Goal: Information Seeking & Learning: Learn about a topic

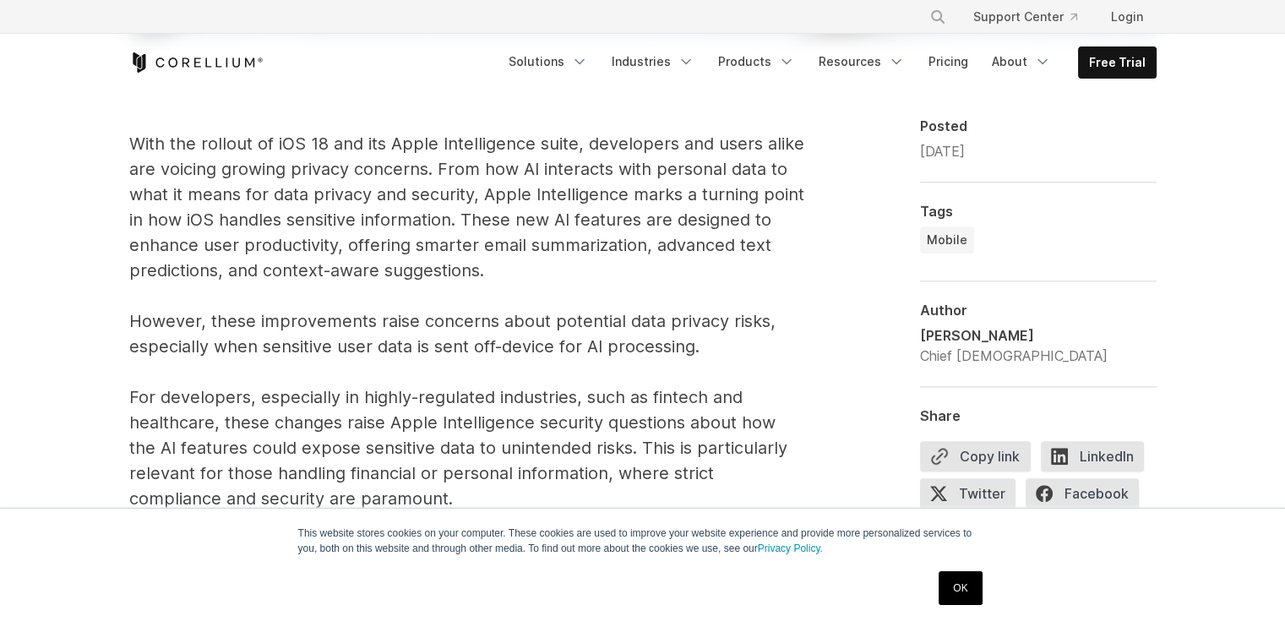
scroll to position [1094, 0]
click at [565, 336] on p "With the rollout of iOS 18 and its Apple Intelligence suite, developers and use…" at bounding box center [467, 320] width 676 height 380
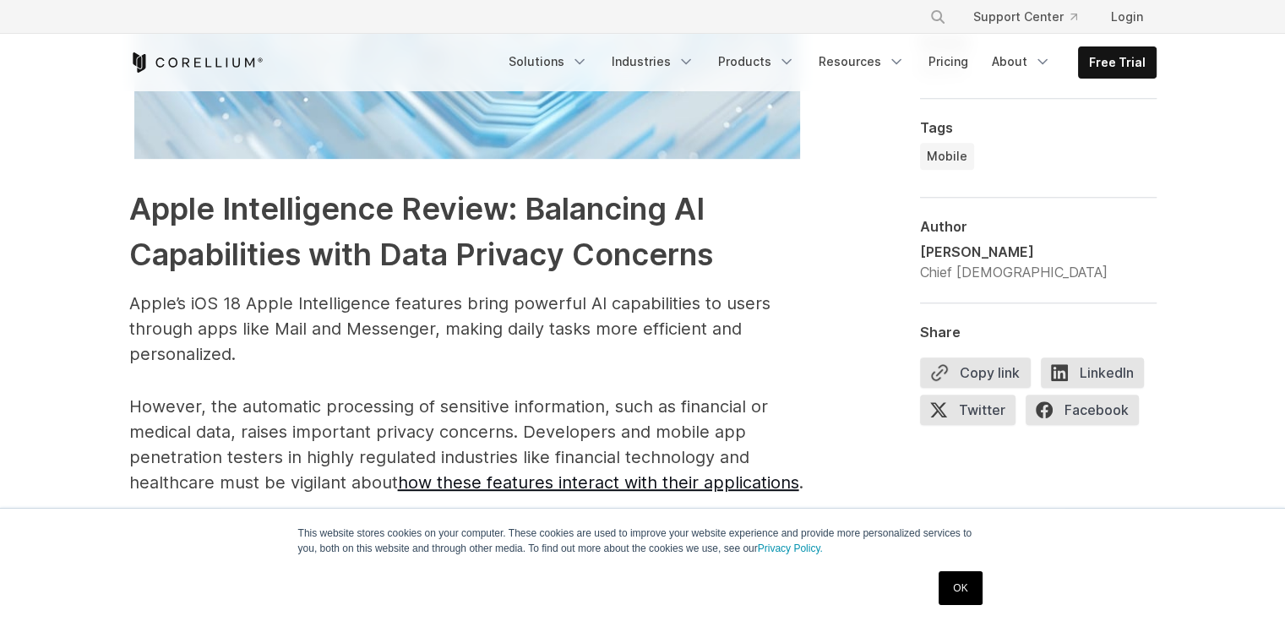
scroll to position [7223, 0]
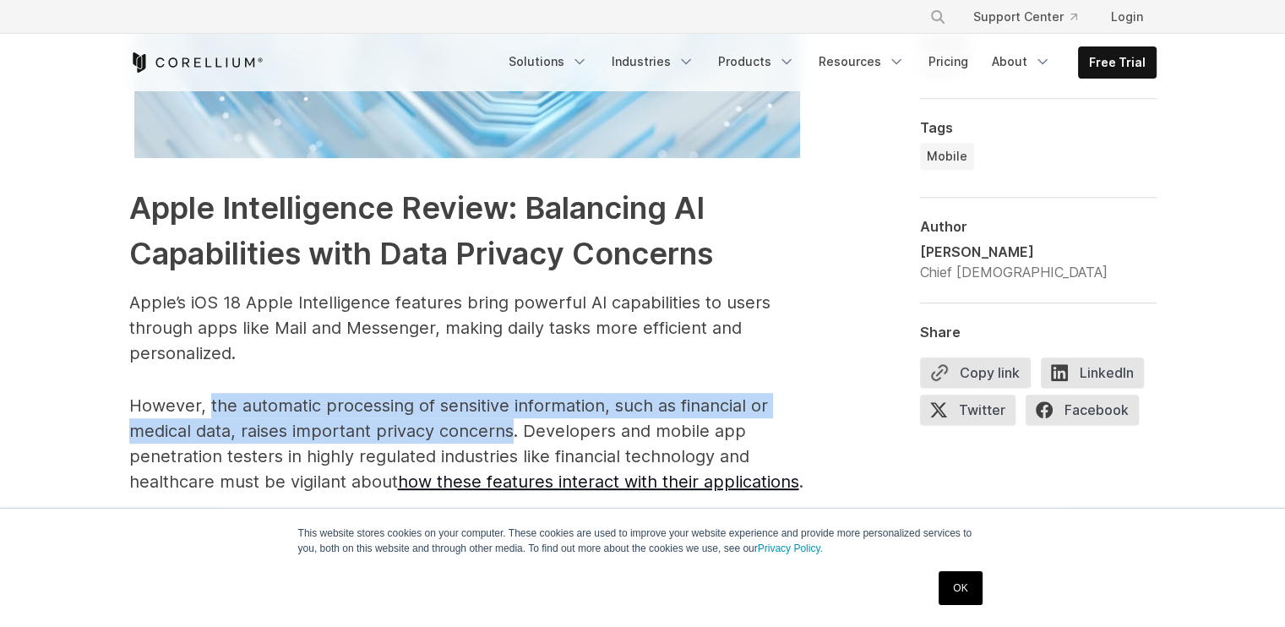
drag, startPoint x: 209, startPoint y: 351, endPoint x: 514, endPoint y: 389, distance: 307.4
click at [514, 393] on p "However, the automatic processing of sensitive information, such as financial o…" at bounding box center [467, 443] width 676 height 101
copy p "the automatic processing of sensitive information, such as financial or medical…"
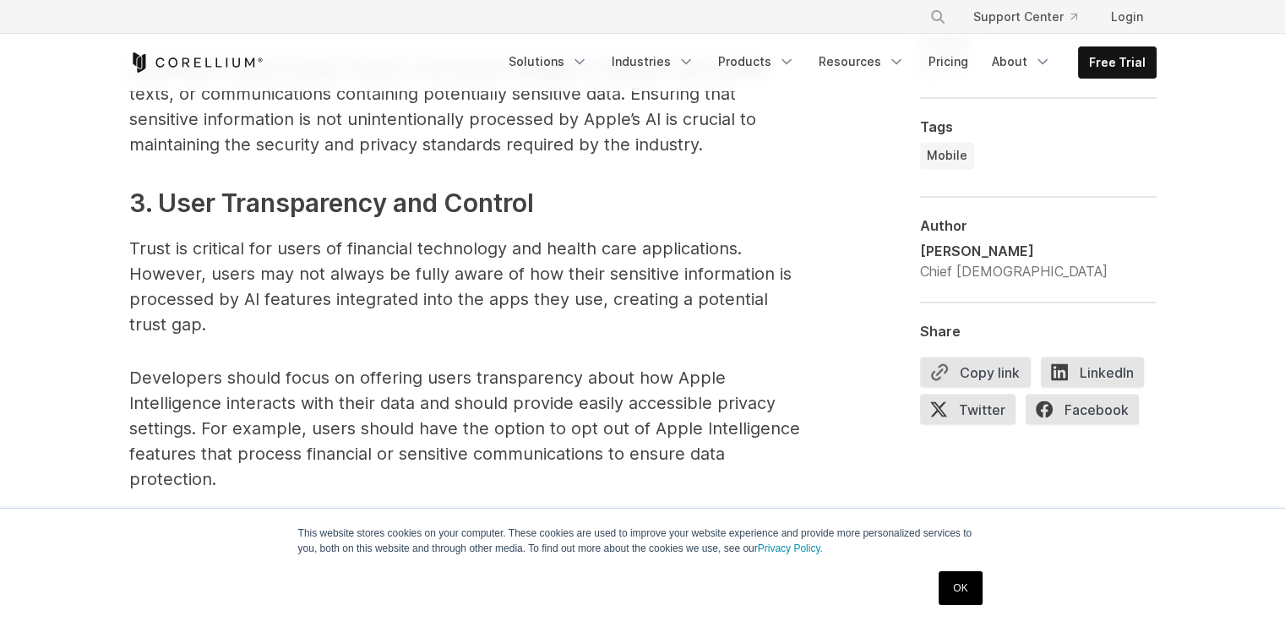
scroll to position [2862, 0]
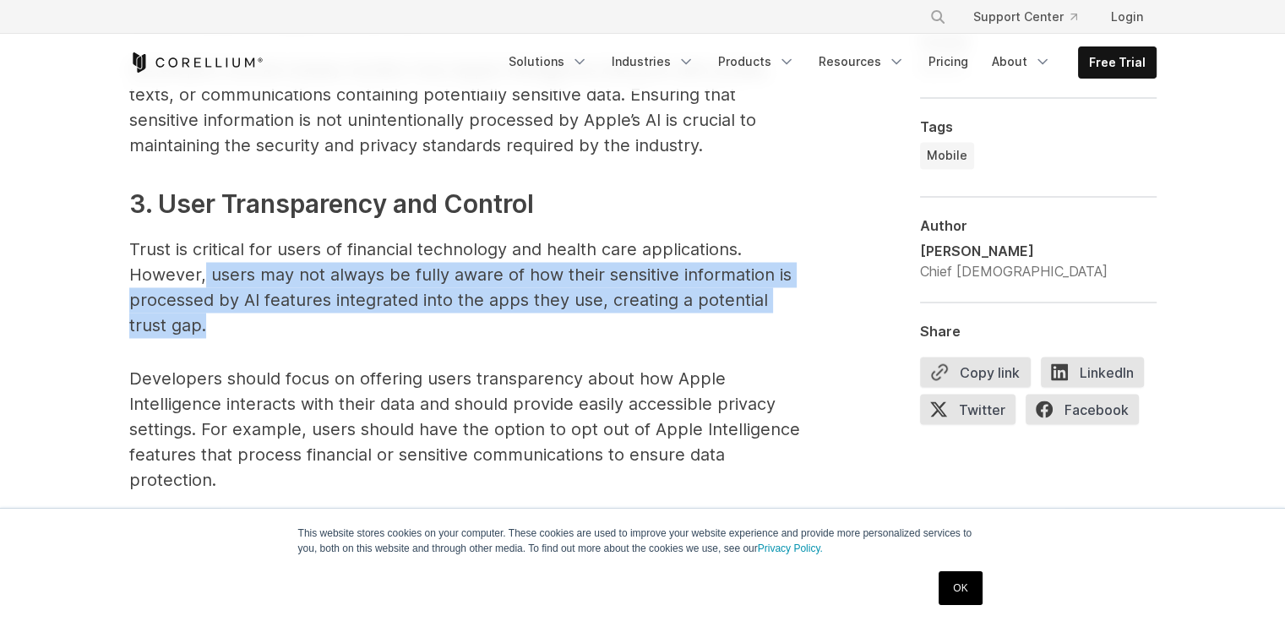
drag, startPoint x: 204, startPoint y: 275, endPoint x: 412, endPoint y: 320, distance: 212.7
click at [412, 320] on p "Trust is critical for users of financial technology and health care application…" at bounding box center [467, 287] width 676 height 101
copy p "users may not always be fully aware of how their sensitive information is proce…"
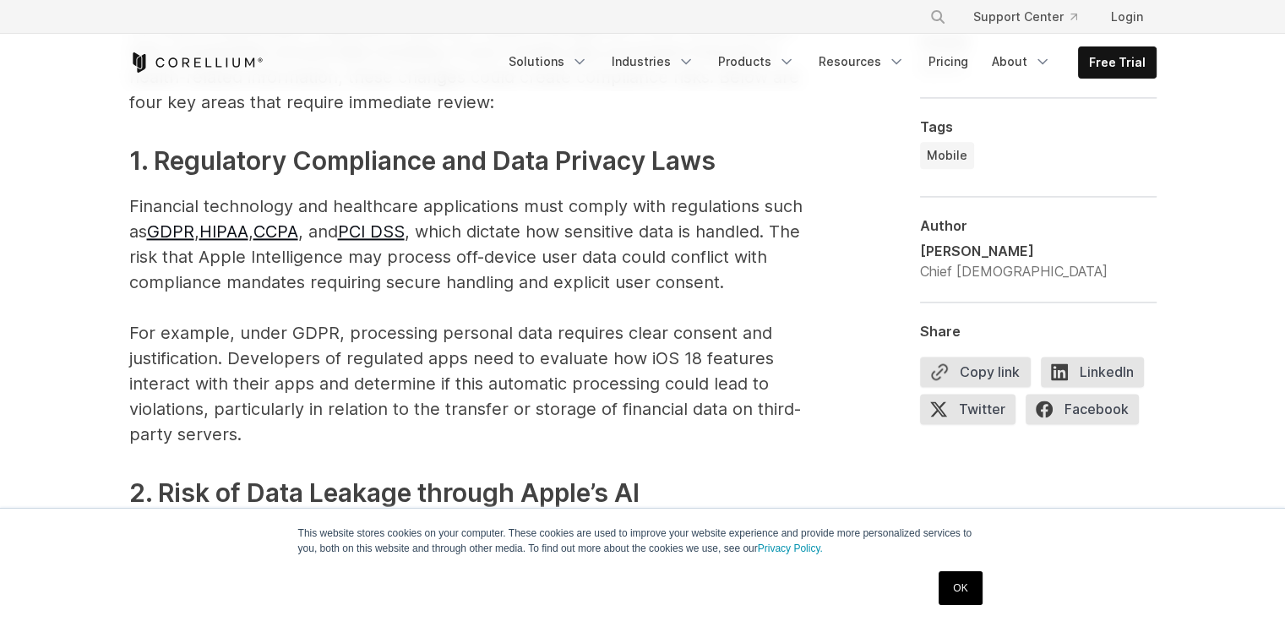
scroll to position [2241, 0]
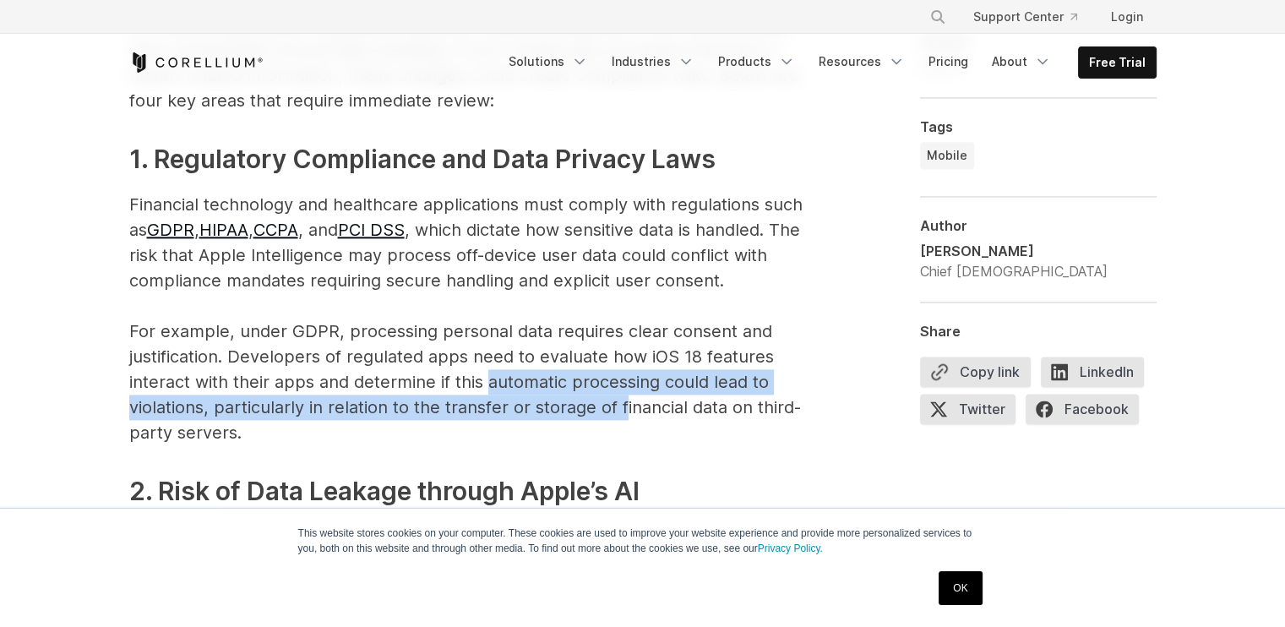
drag, startPoint x: 488, startPoint y: 378, endPoint x: 622, endPoint y: 415, distance: 138.6
click at [622, 415] on p "Financial technology and healthcare applications must comply with regulations s…" at bounding box center [467, 319] width 676 height 254
click at [553, 401] on p "Financial technology and healthcare applications must comply with regulations s…" at bounding box center [467, 319] width 676 height 254
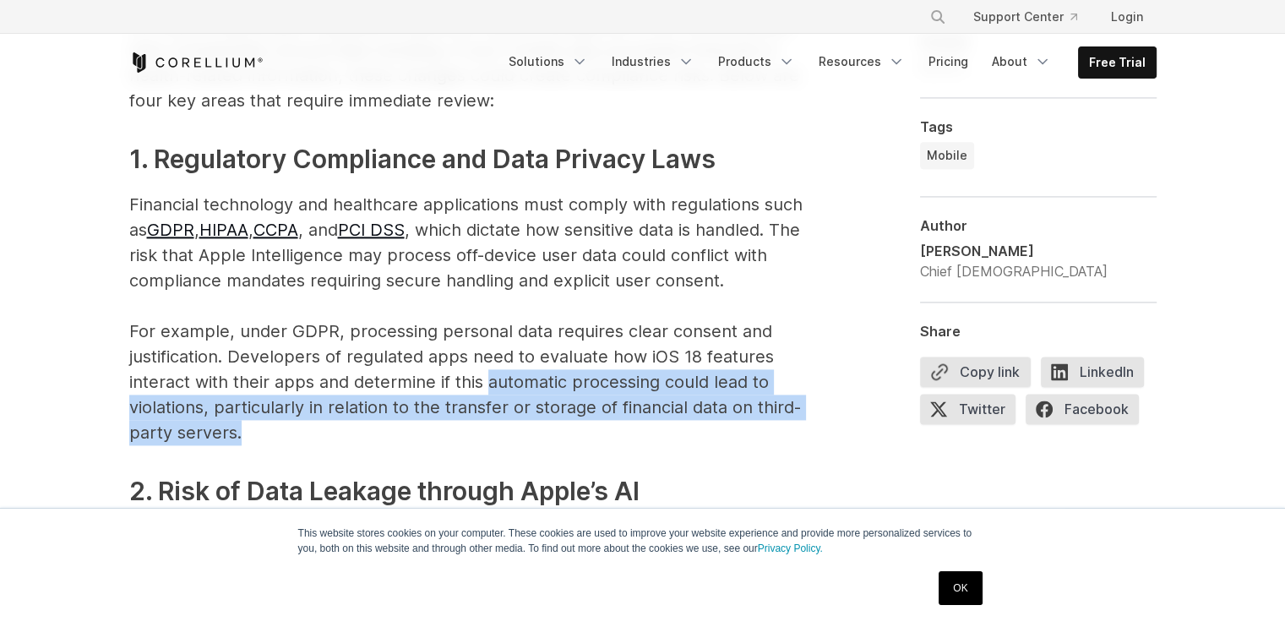
drag, startPoint x: 487, startPoint y: 379, endPoint x: 615, endPoint y: 422, distance: 135.2
click at [615, 422] on p "Financial technology and healthcare applications must comply with regulations s…" at bounding box center [467, 319] width 676 height 254
copy p "automatic processing could lead to violations, particularly in relation to the …"
